Goal: Find specific page/section: Find specific page/section

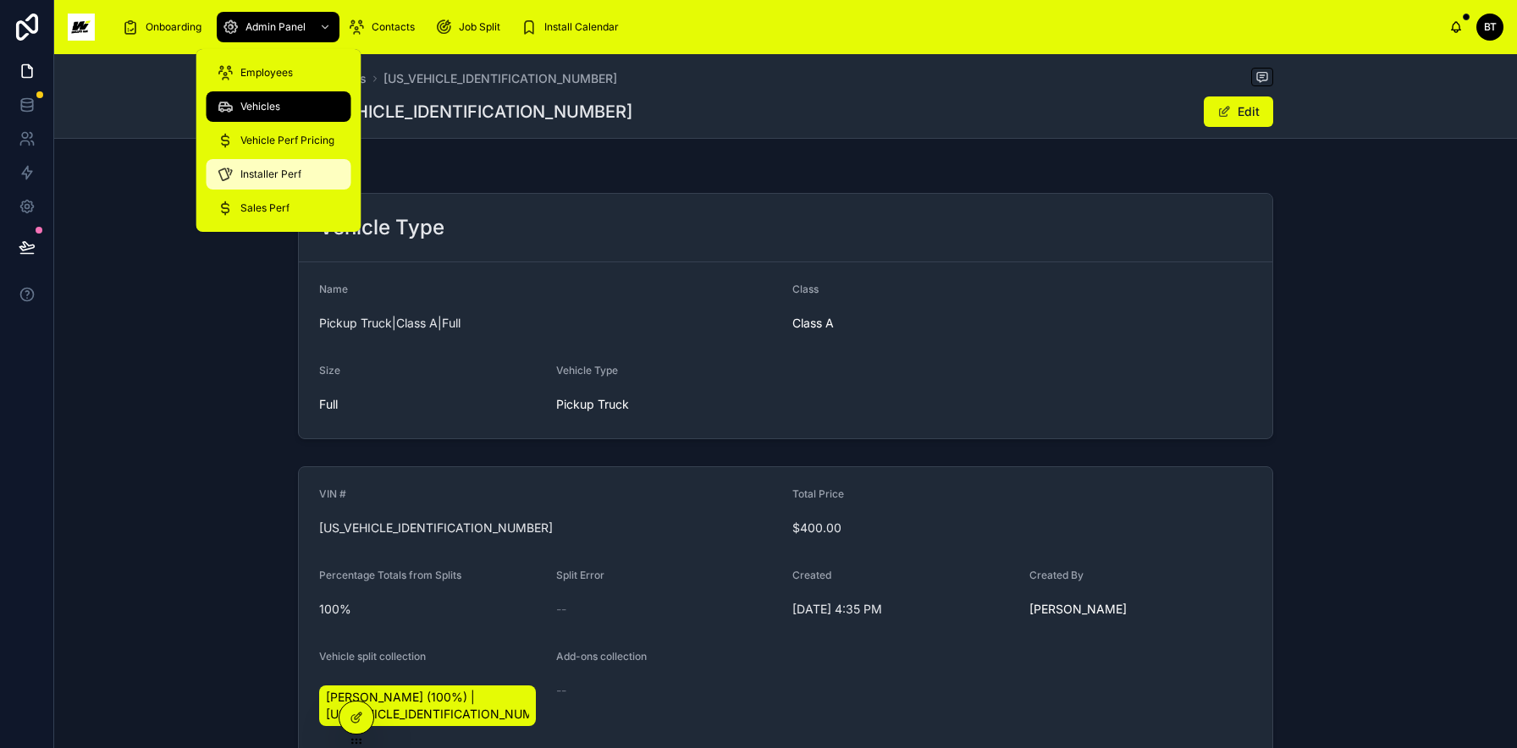
click at [280, 179] on span "Installer Perf" at bounding box center [270, 175] width 61 height 14
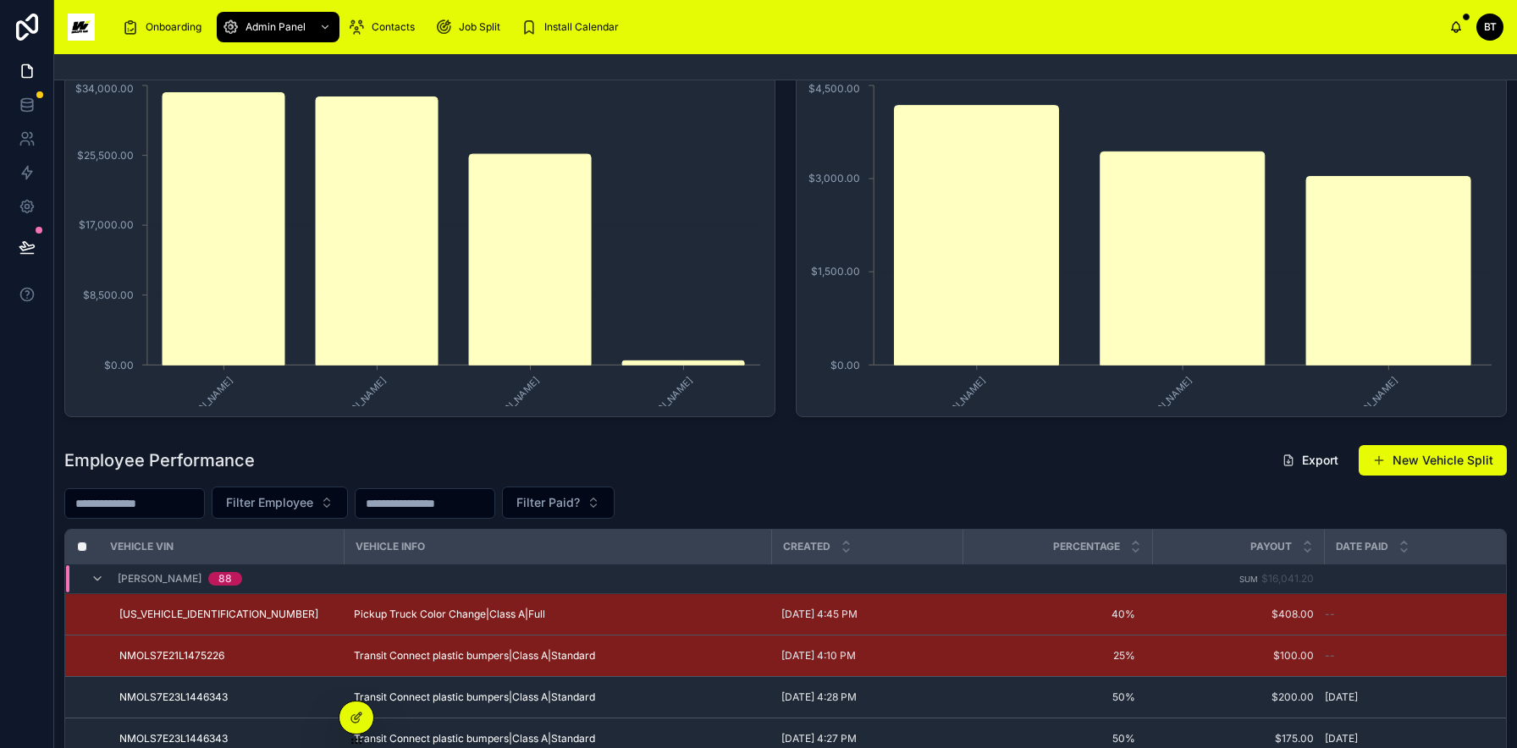
scroll to position [146, 0]
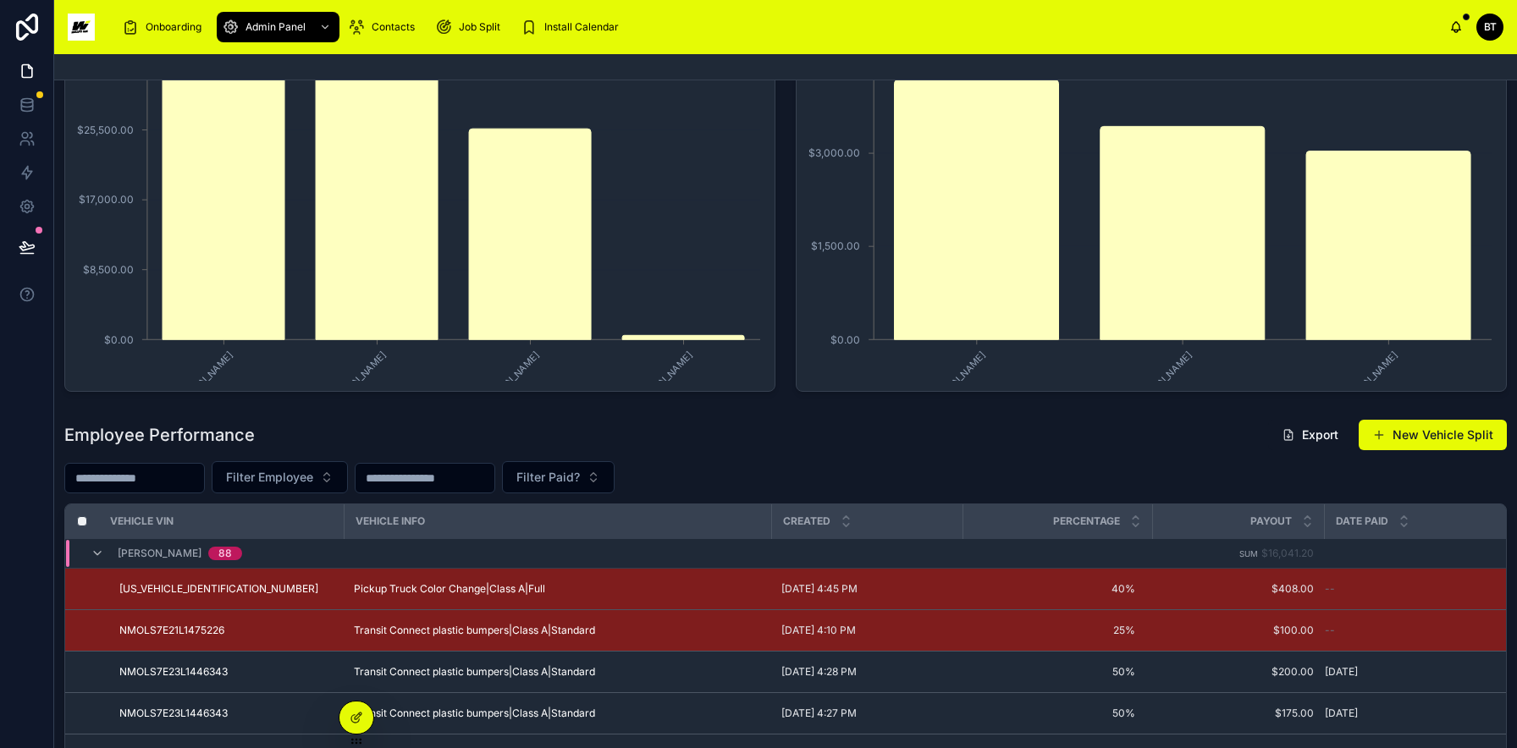
click at [187, 472] on input "text" at bounding box center [134, 478] width 139 height 24
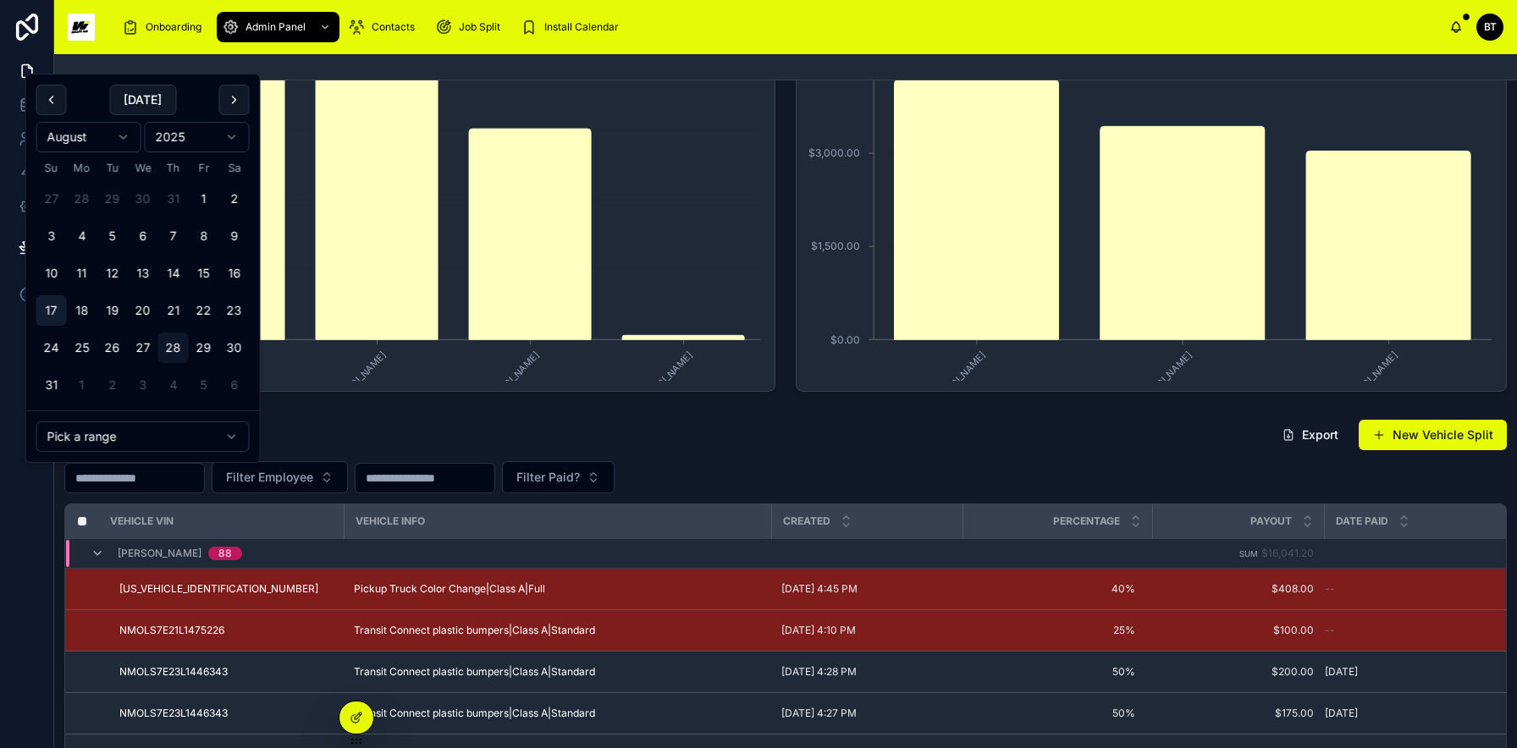
click at [52, 313] on button "17" at bounding box center [51, 310] width 30 height 30
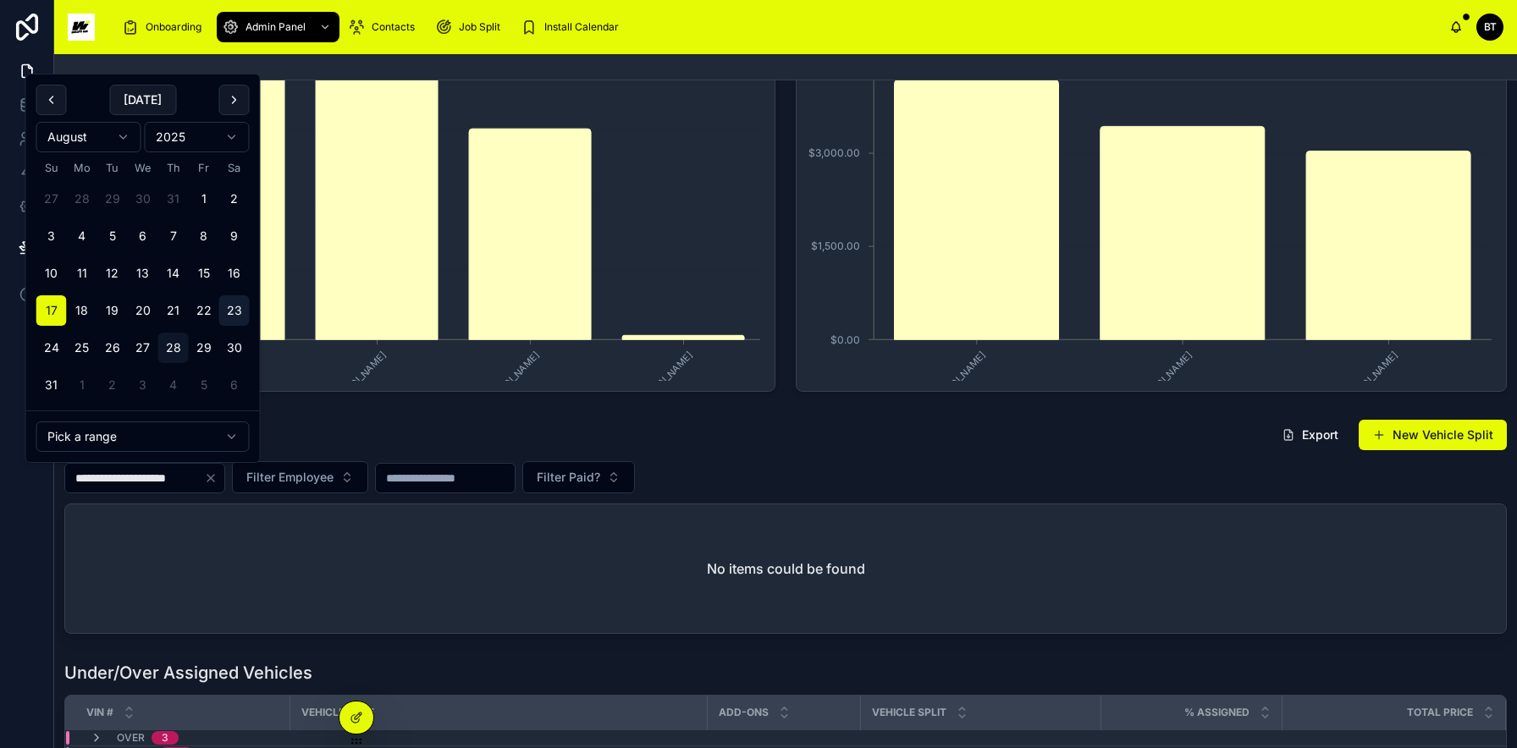
click at [231, 306] on button "23" at bounding box center [234, 310] width 30 height 30
type input "**********"
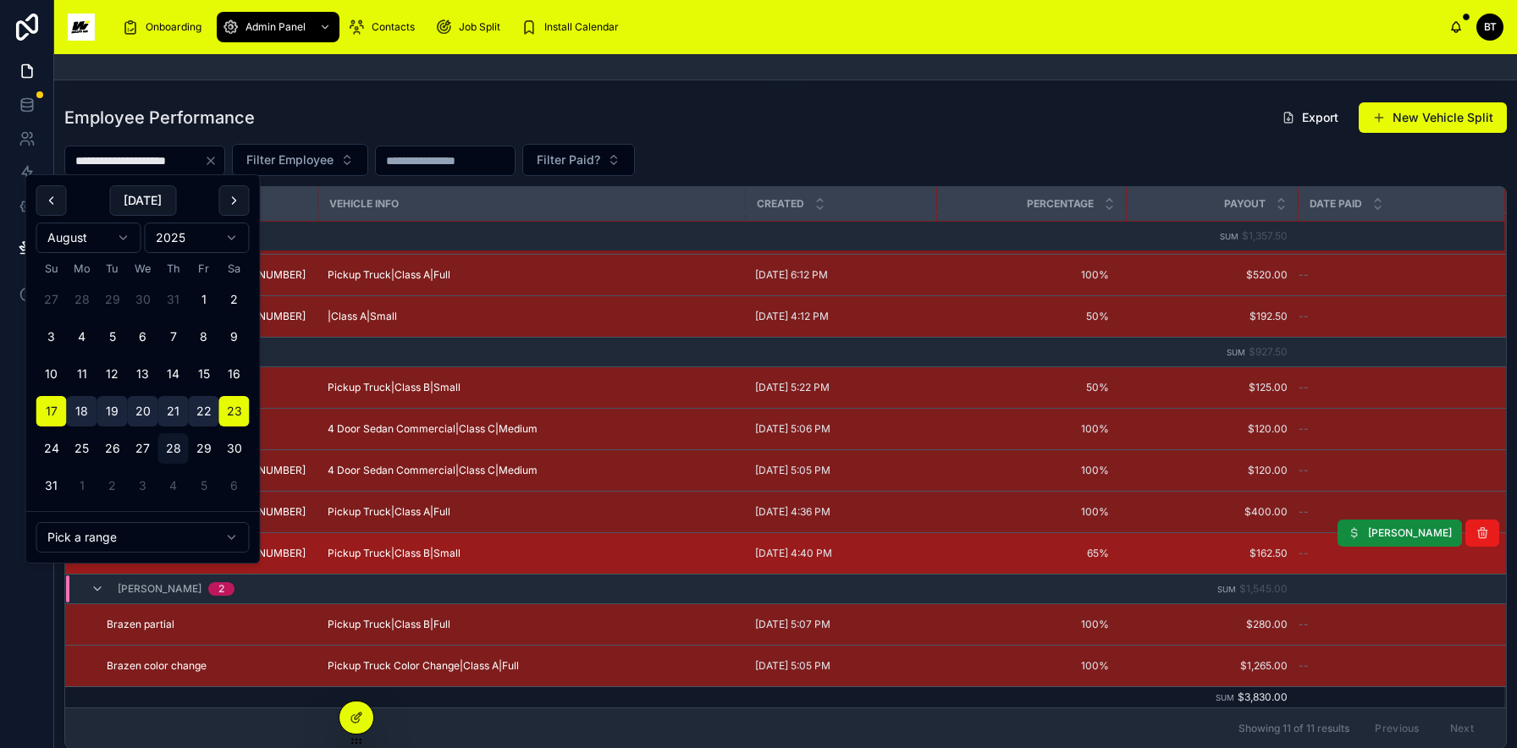
scroll to position [465, 0]
